Goal: Task Accomplishment & Management: Use online tool/utility

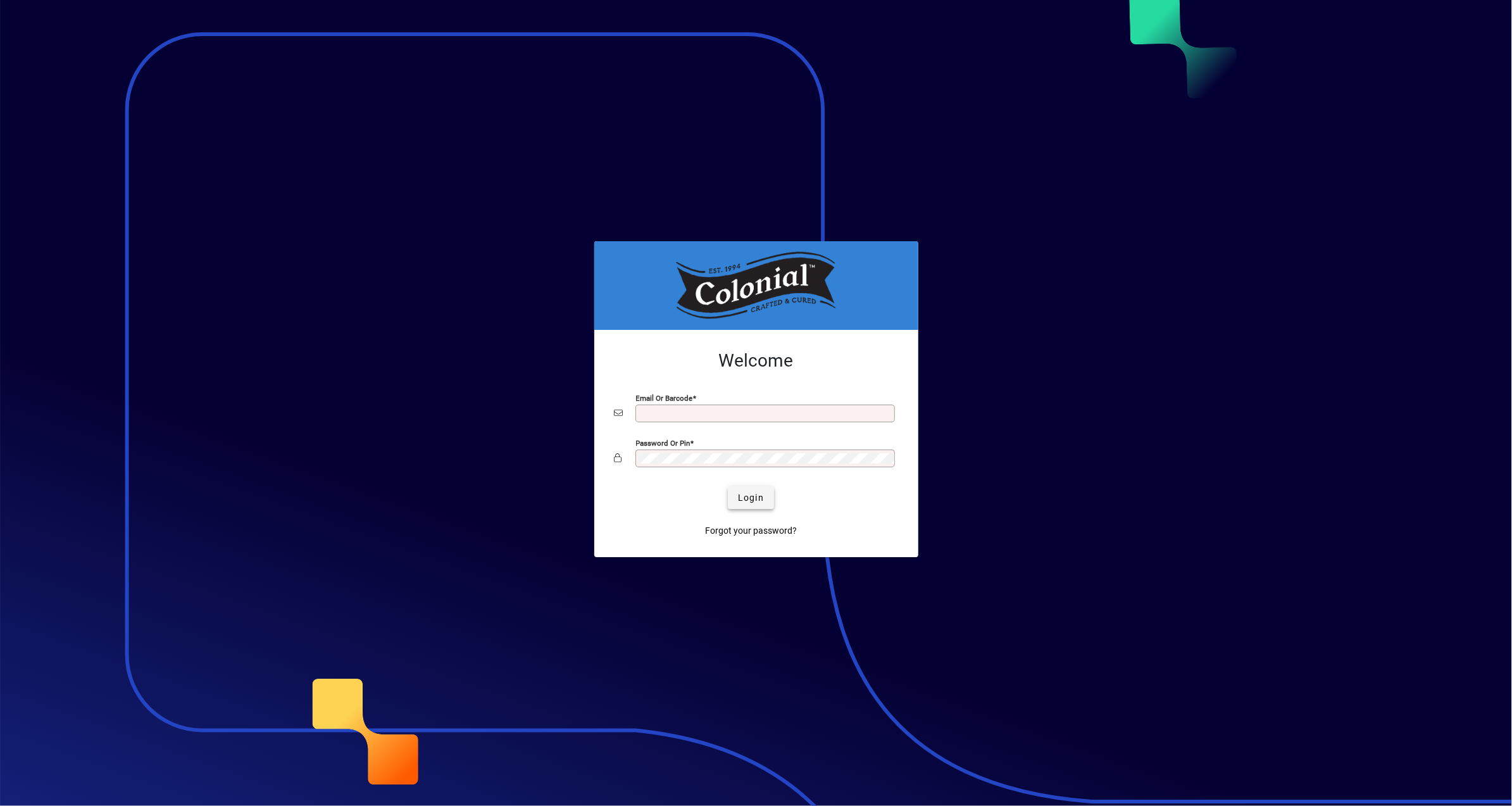
type input "**********"
click at [751, 501] on span "Login" at bounding box center [750, 498] width 26 height 13
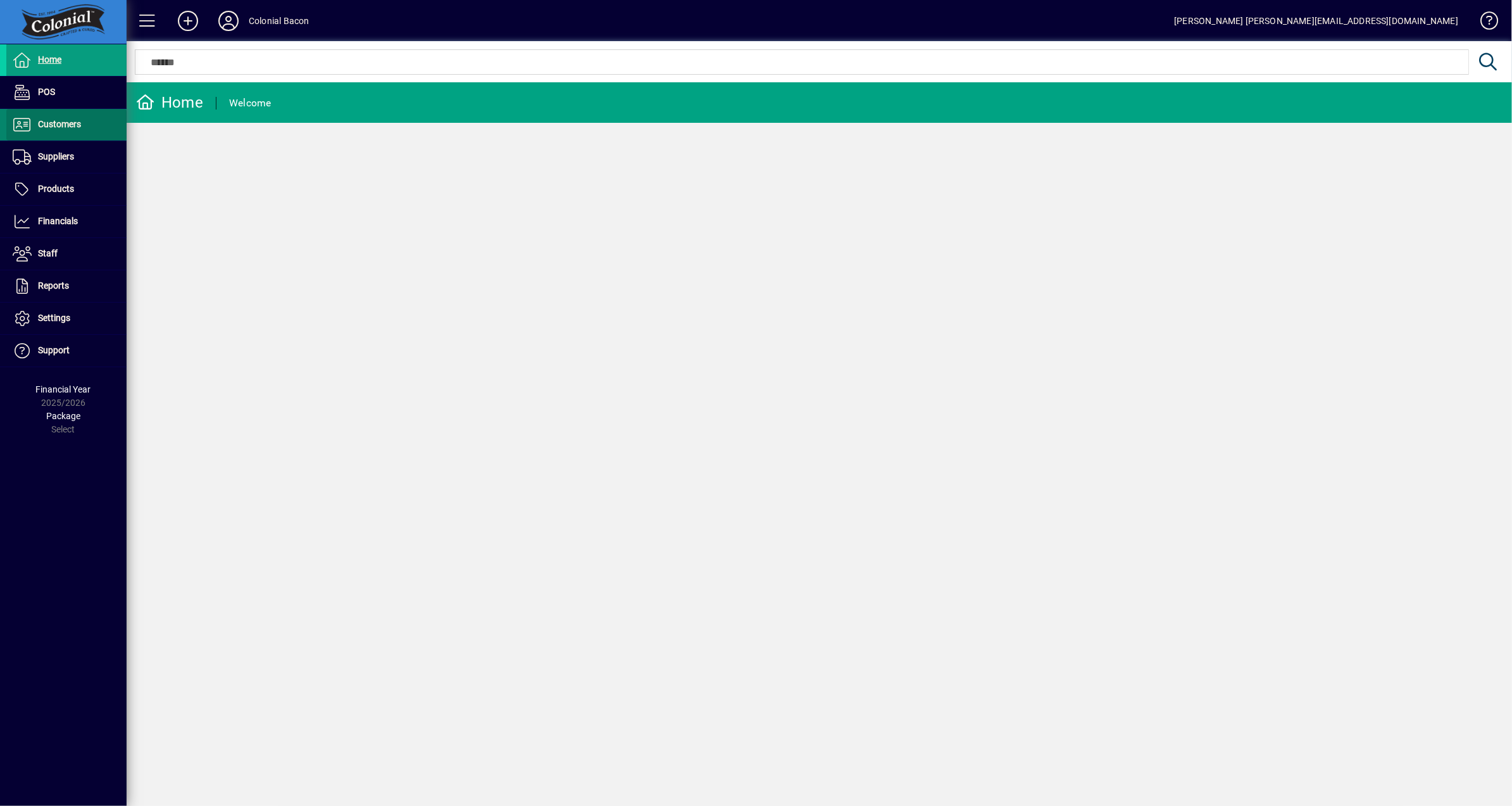
click at [67, 124] on span "Customers" at bounding box center [59, 124] width 43 height 11
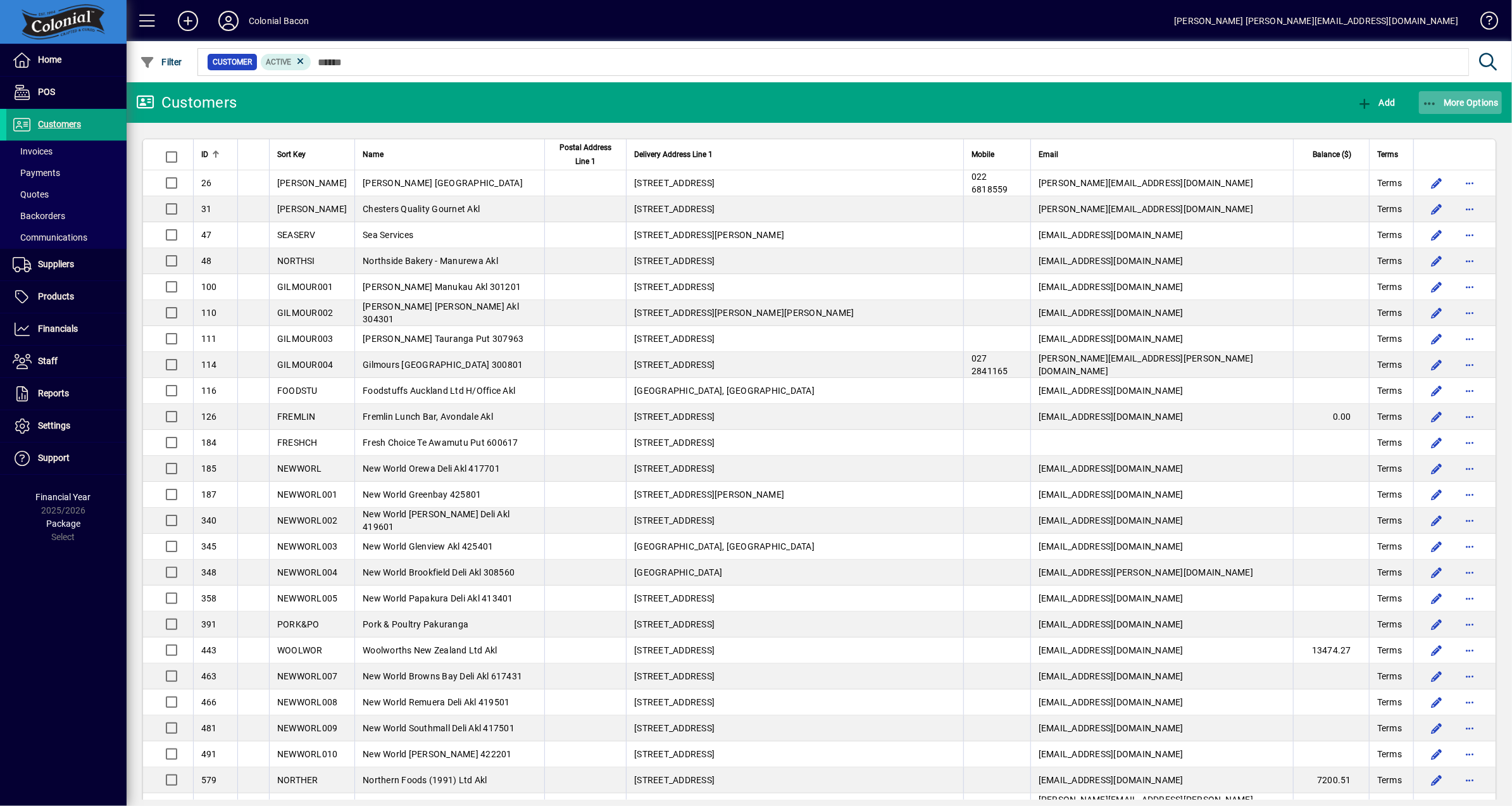
click at [1493, 104] on span "More Options" at bounding box center [1460, 102] width 77 height 11
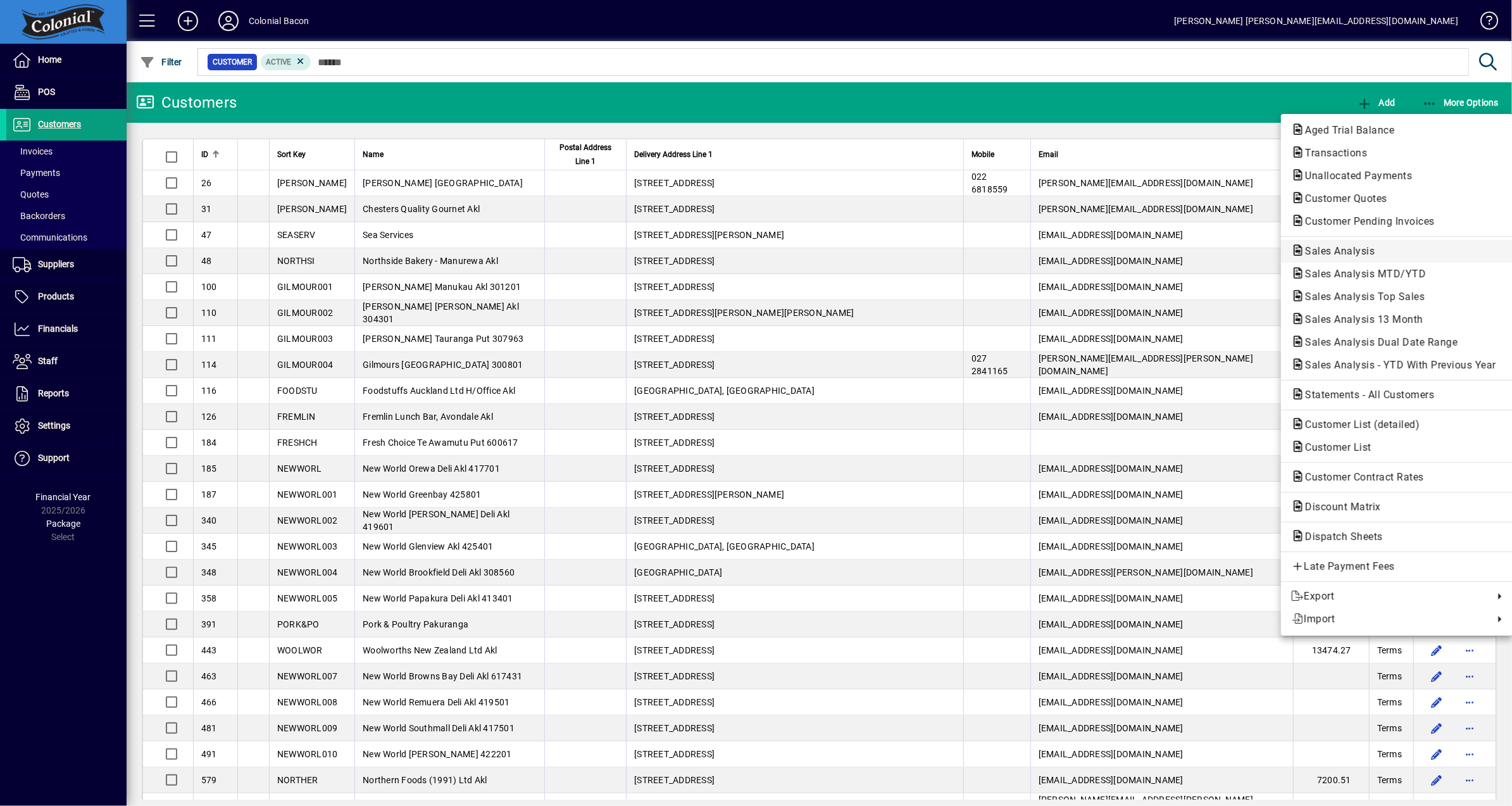
click at [1351, 253] on span "Sales Analysis" at bounding box center [1336, 251] width 90 height 12
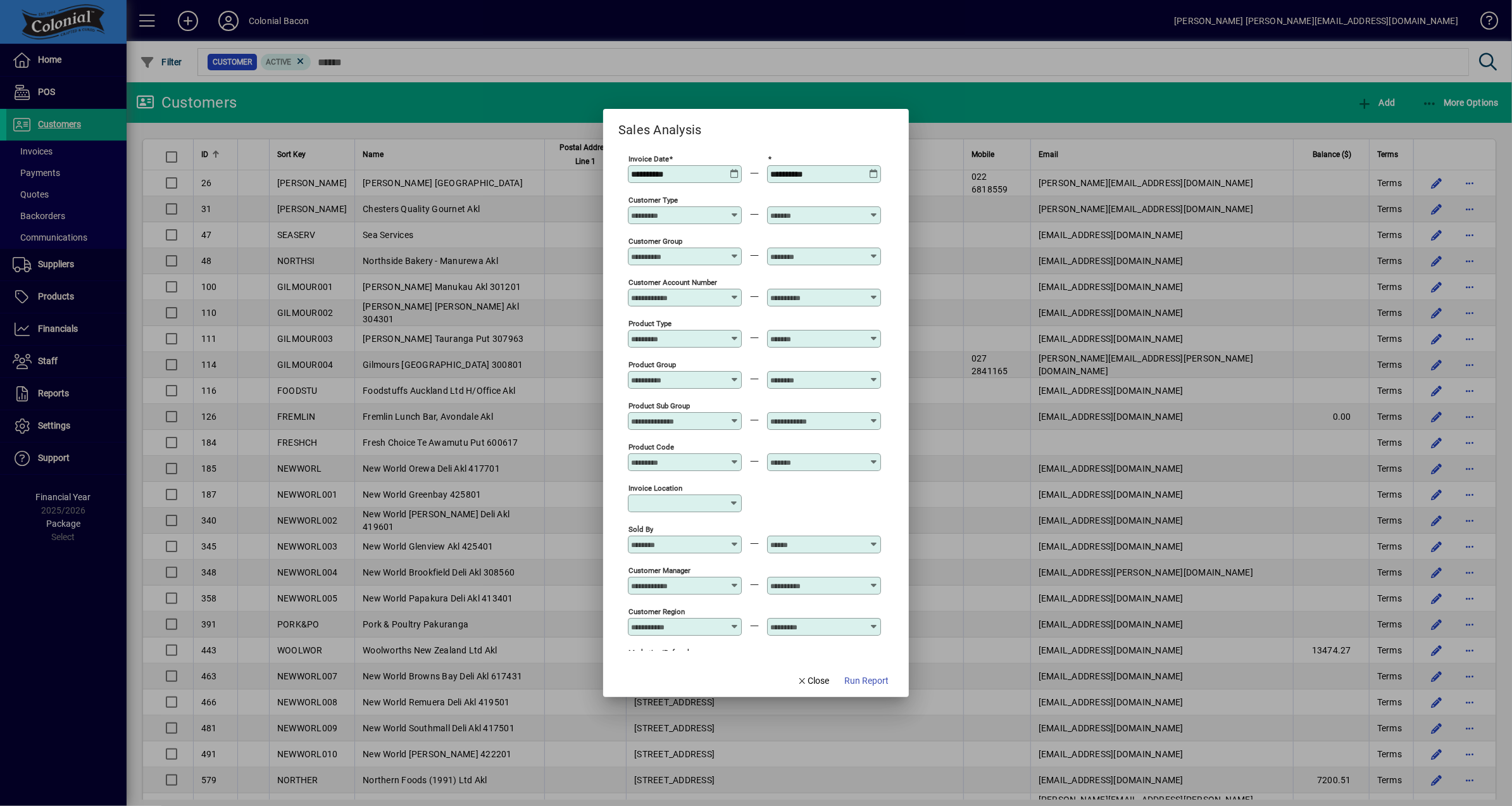
click at [877, 678] on span "Run Report" at bounding box center [867, 681] width 44 height 13
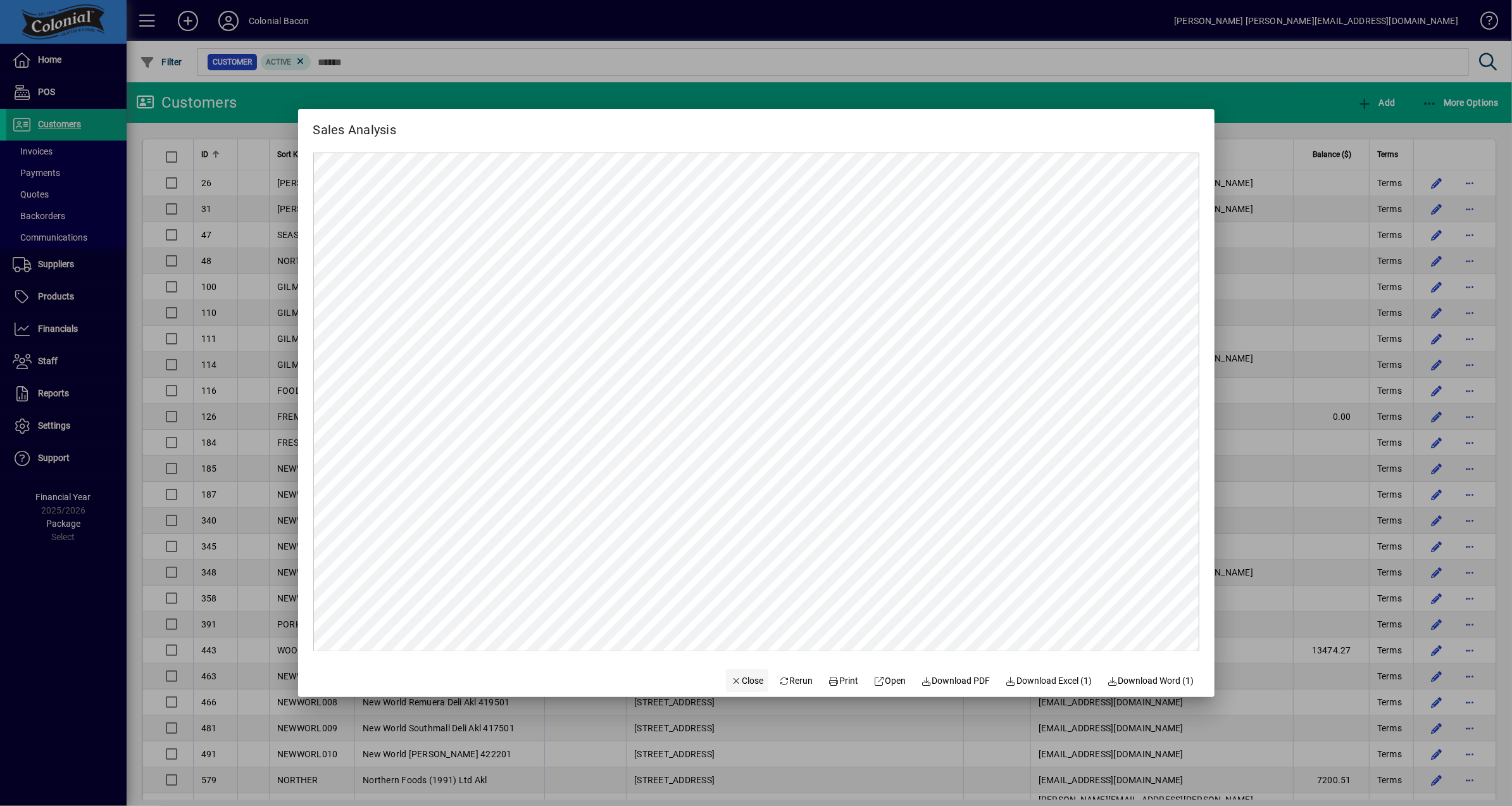
click at [734, 681] on span "Close" at bounding box center [747, 681] width 32 height 13
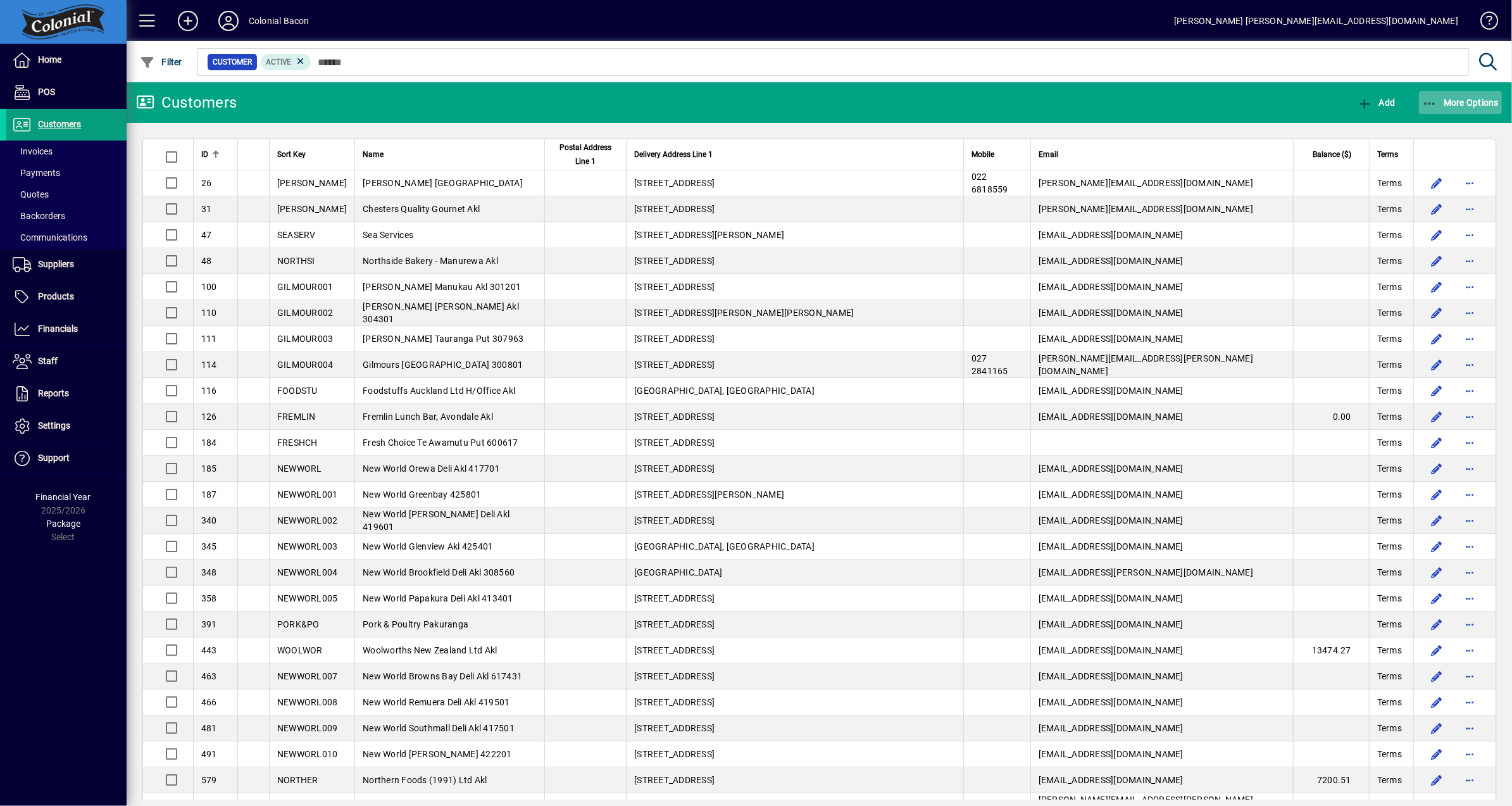
click at [1468, 106] on span "More Options" at bounding box center [1460, 102] width 77 height 11
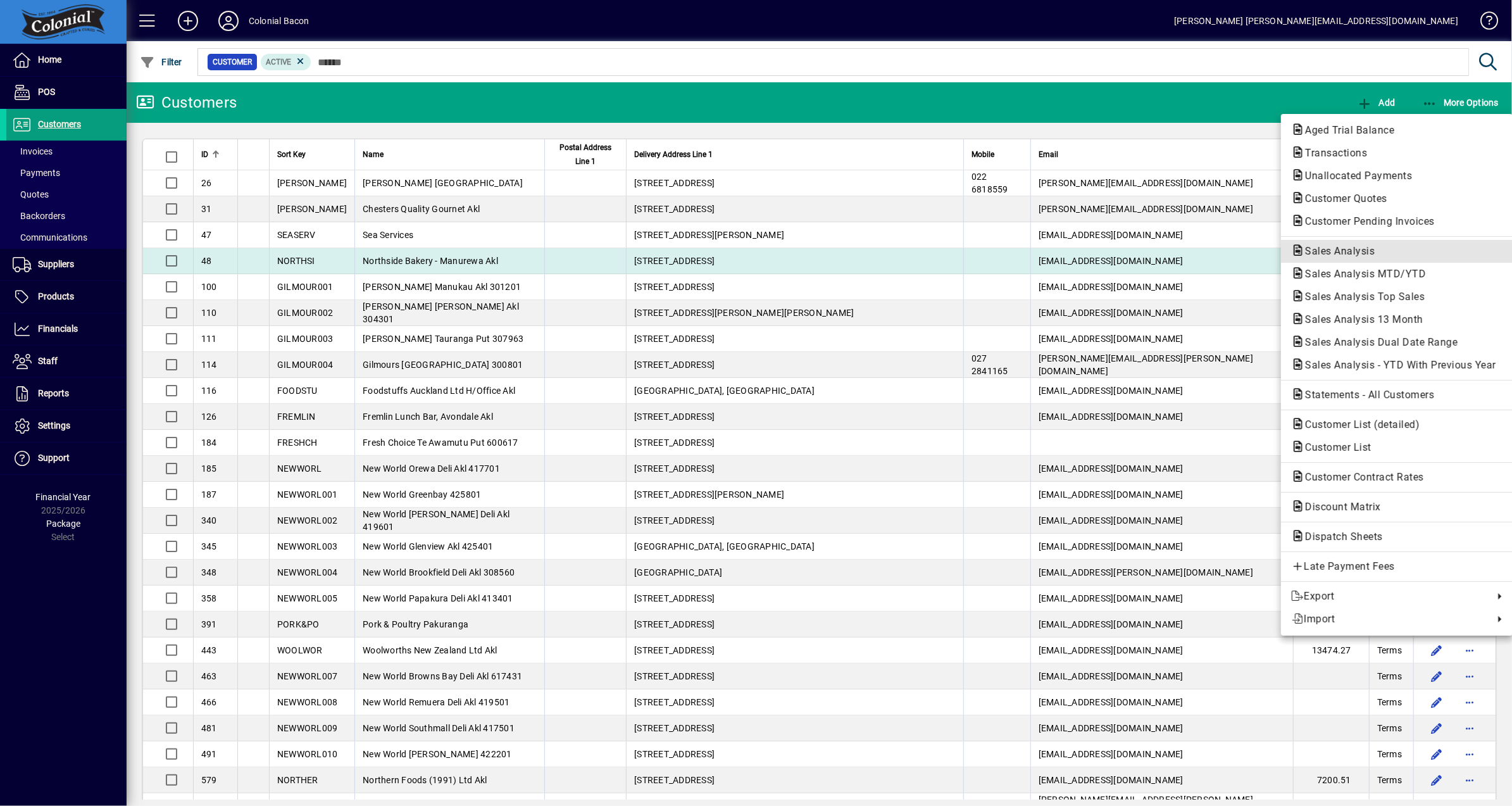
click at [1364, 251] on span "Sales Analysis" at bounding box center [1336, 251] width 90 height 12
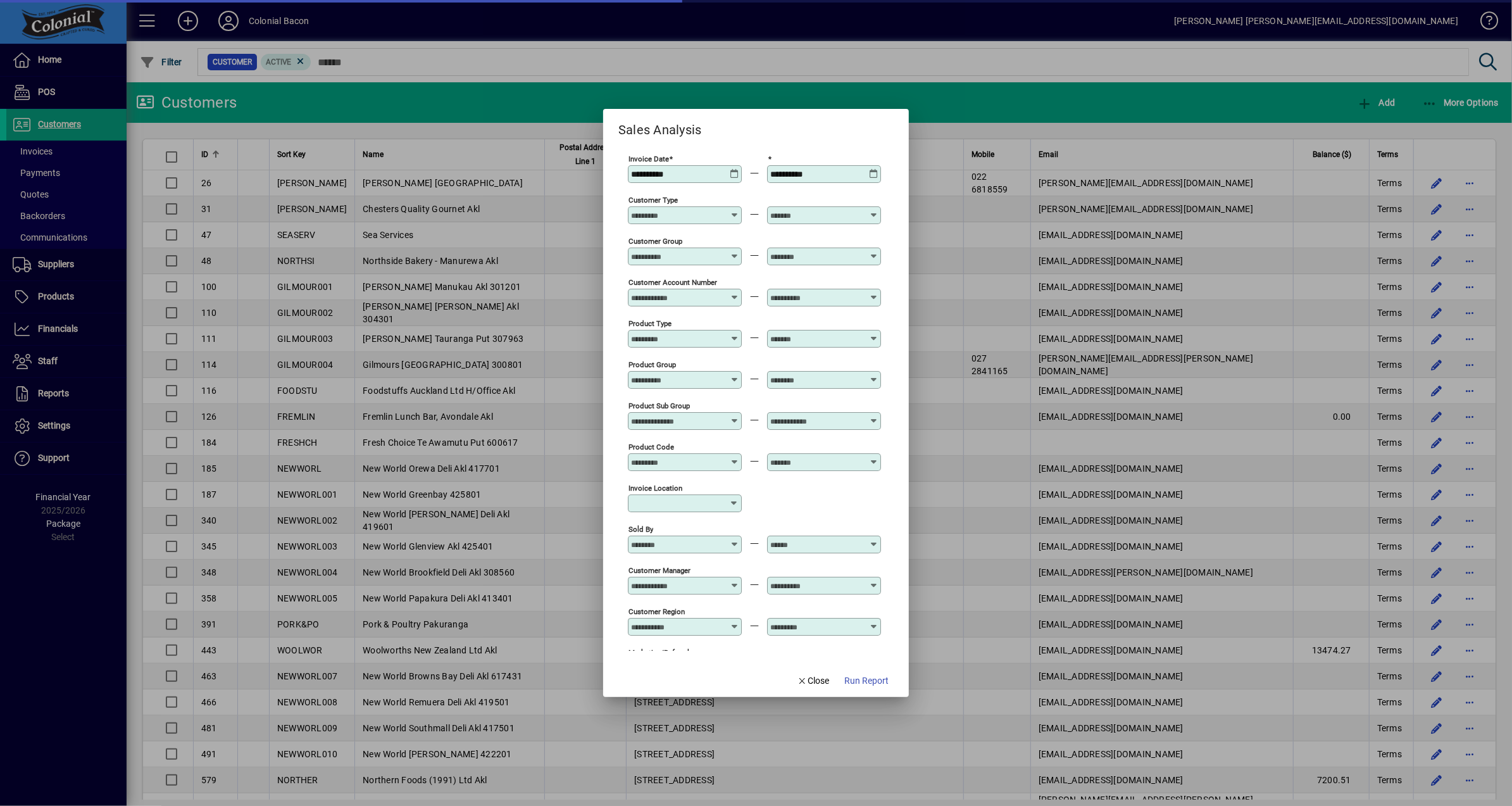
type input "**********"
click at [817, 680] on span "Close" at bounding box center [813, 681] width 32 height 13
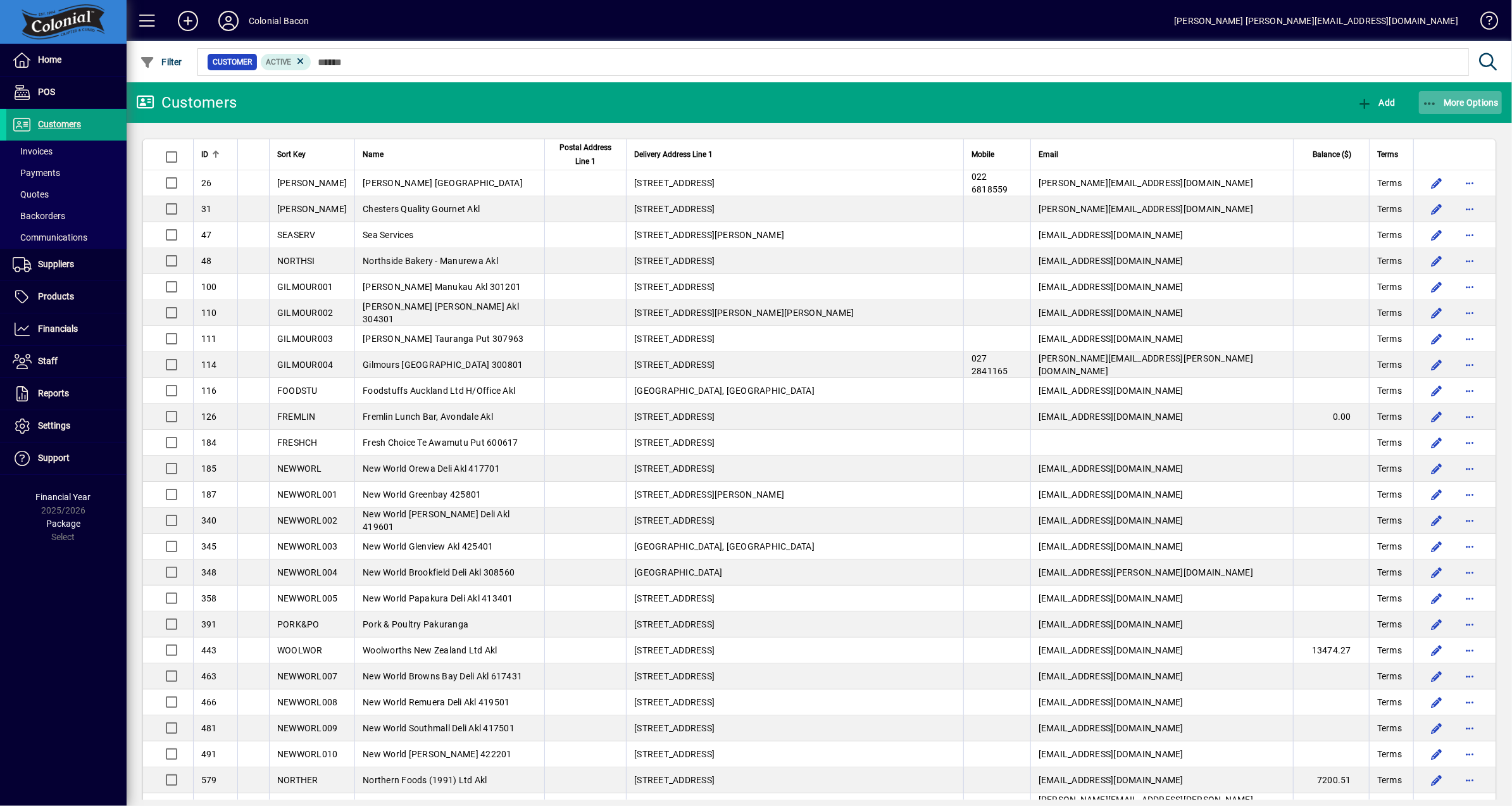
click at [1484, 102] on span "More Options" at bounding box center [1460, 102] width 77 height 11
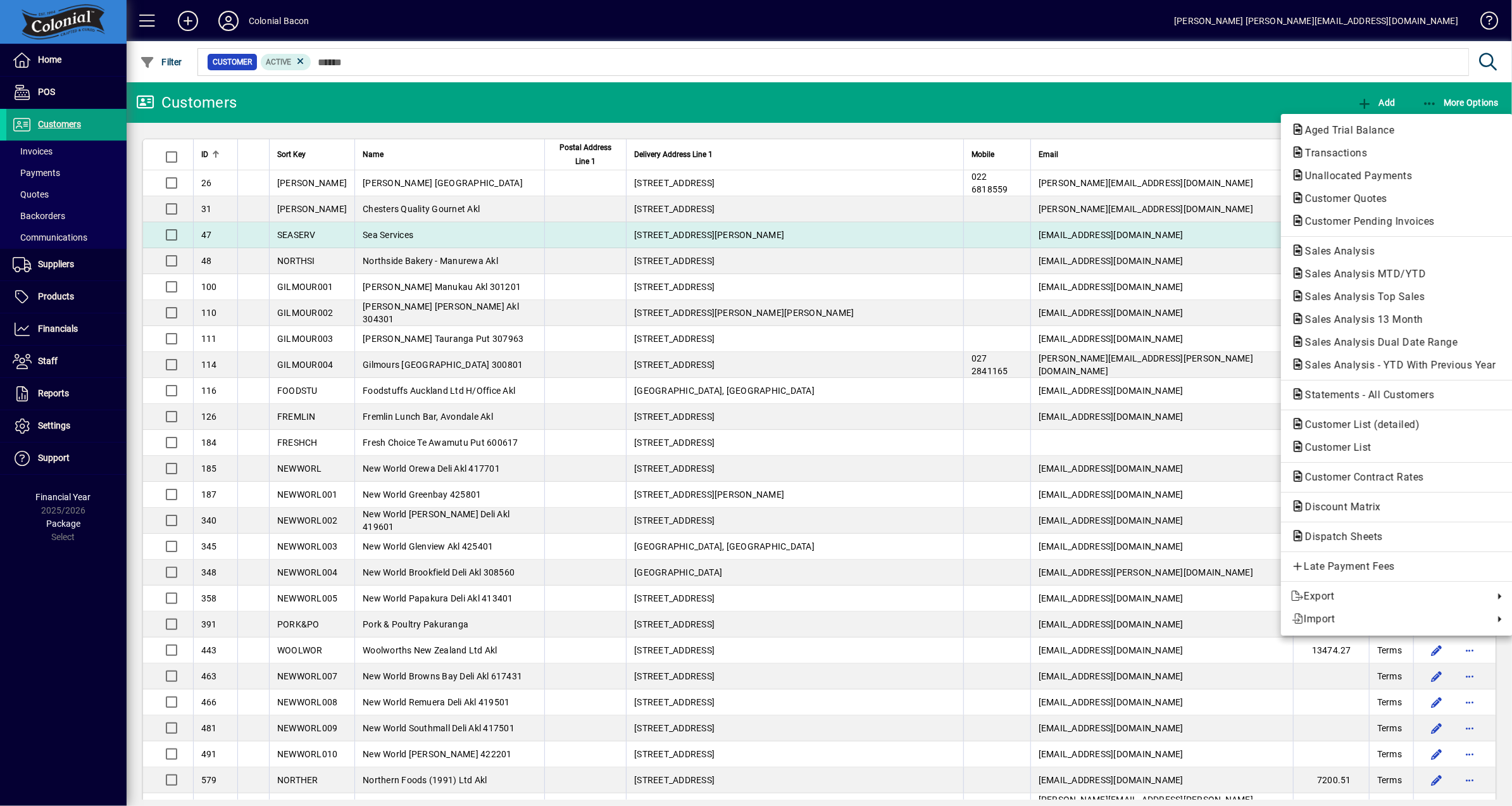
click at [1378, 224] on span "Customer Pending Invoices" at bounding box center [1366, 221] width 150 height 12
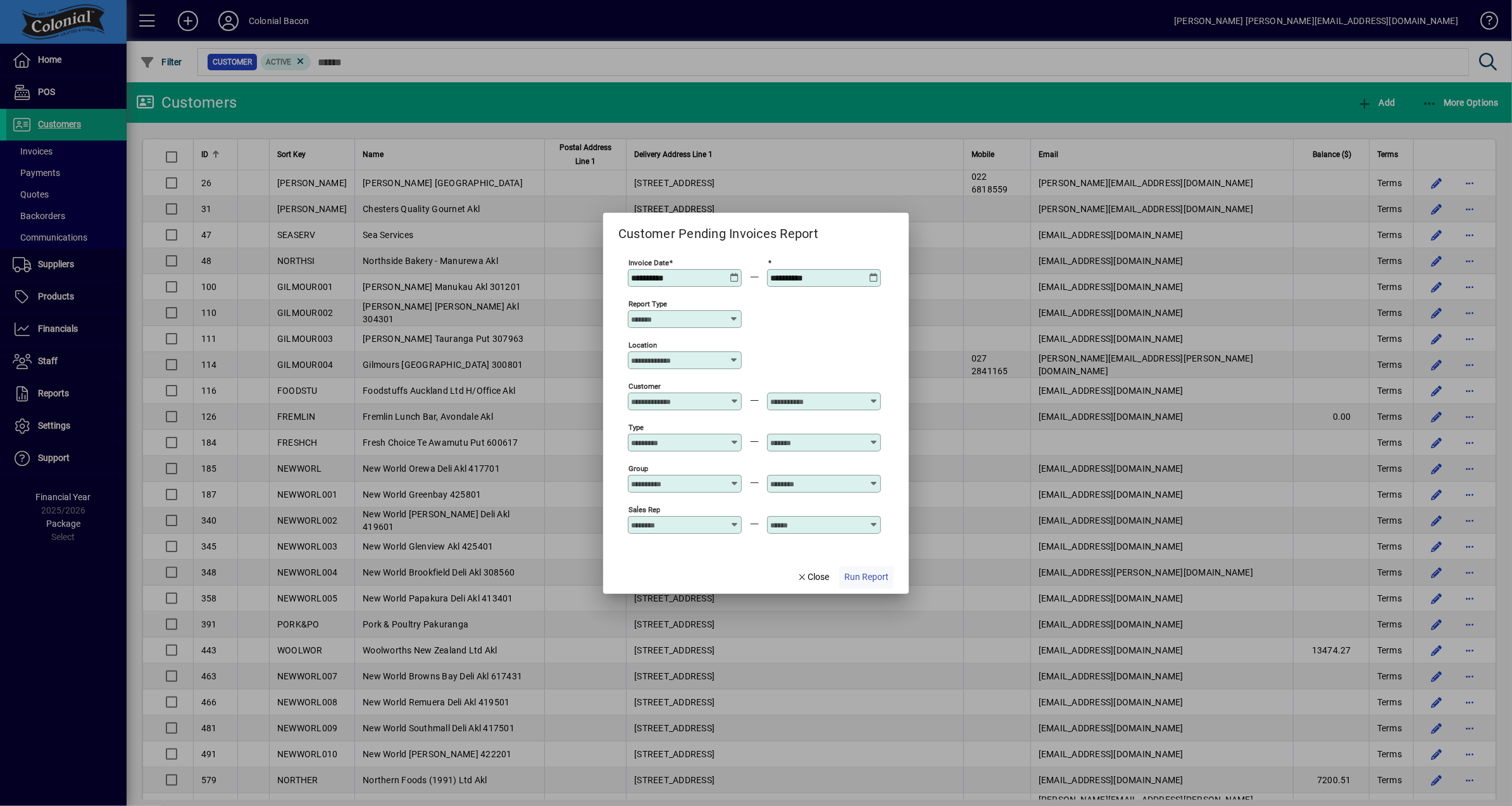
click at [861, 577] on span "Run Report" at bounding box center [867, 577] width 44 height 13
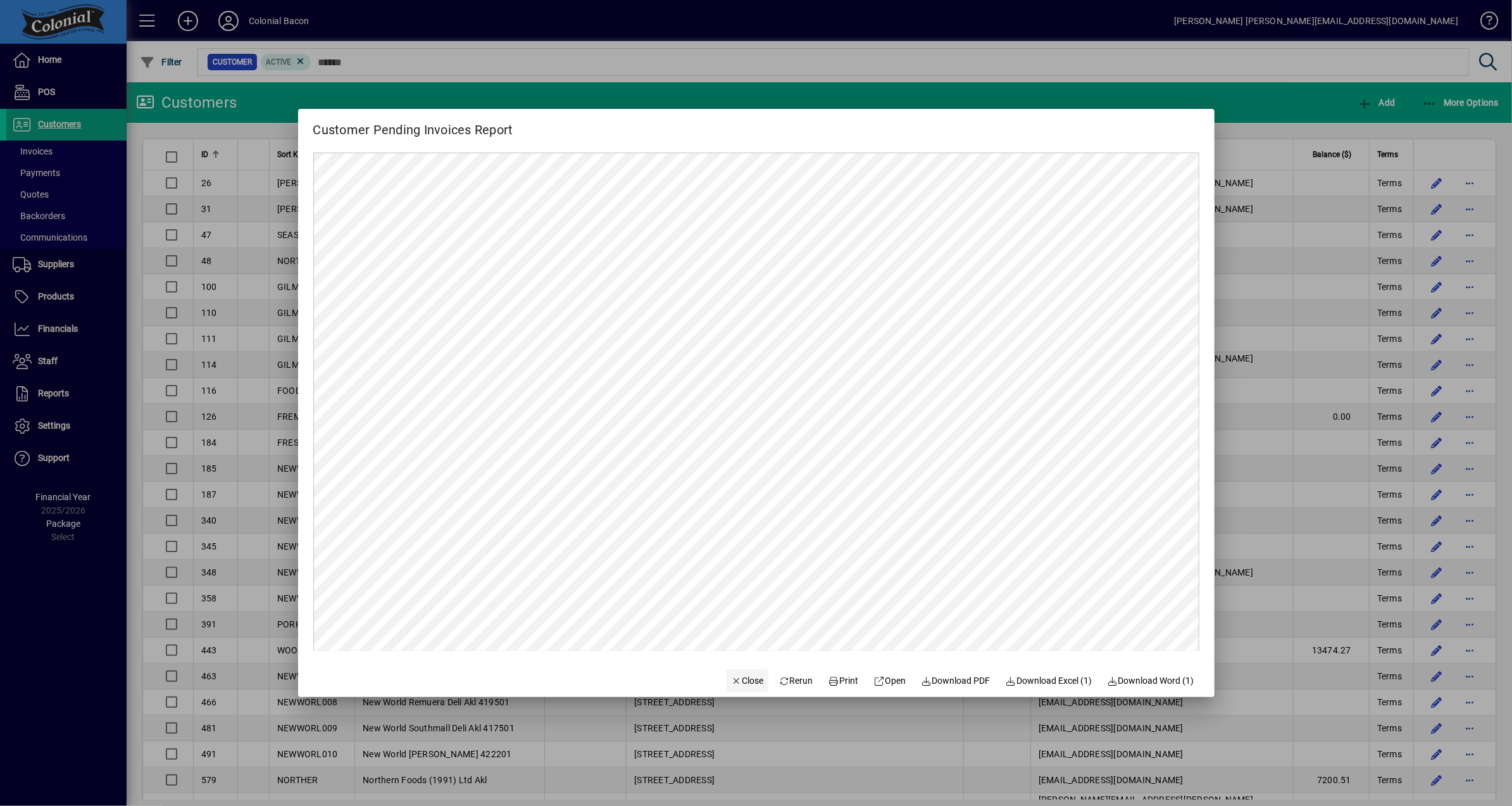
click at [741, 681] on span "Close" at bounding box center [747, 681] width 32 height 13
